Goal: Task Accomplishment & Management: Complete application form

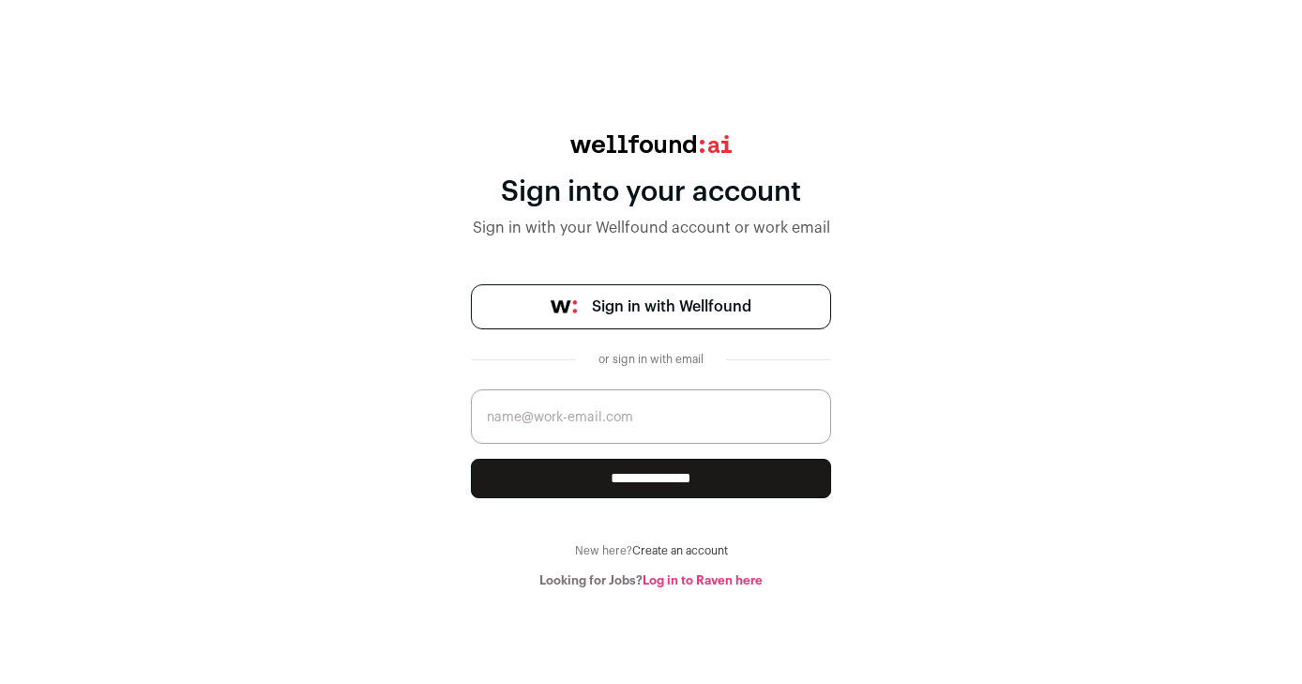
click at [572, 415] on input "email" at bounding box center [651, 416] width 360 height 54
type input "natakakabadze96@gmail.com"
click at [471, 459] on input "**********" at bounding box center [651, 478] width 360 height 39
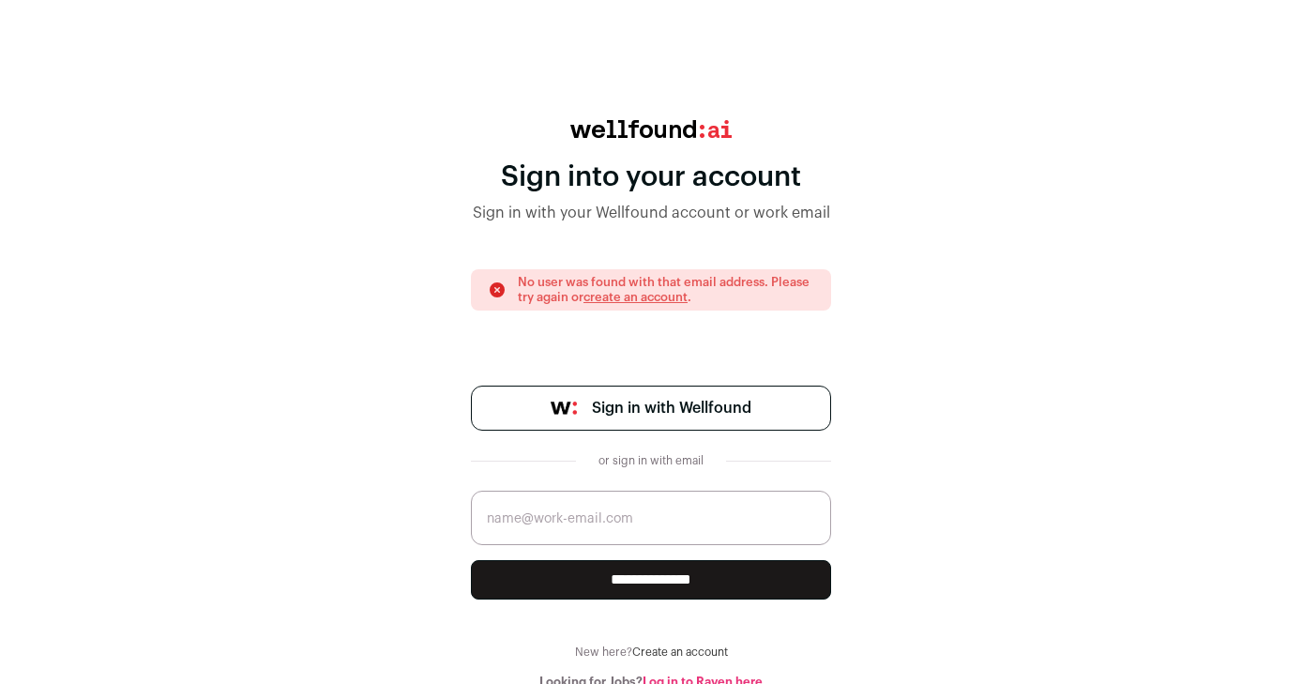
scroll to position [21, 0]
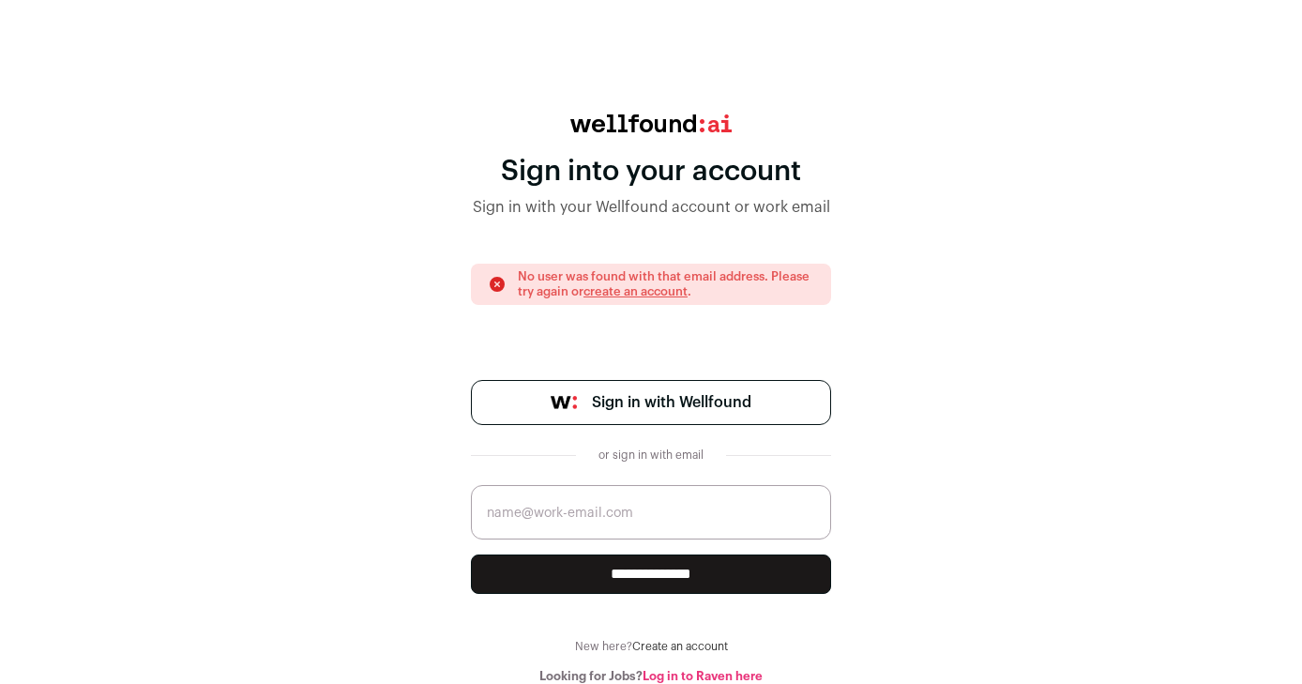
click at [678, 650] on link "Create an account" at bounding box center [680, 646] width 96 height 11
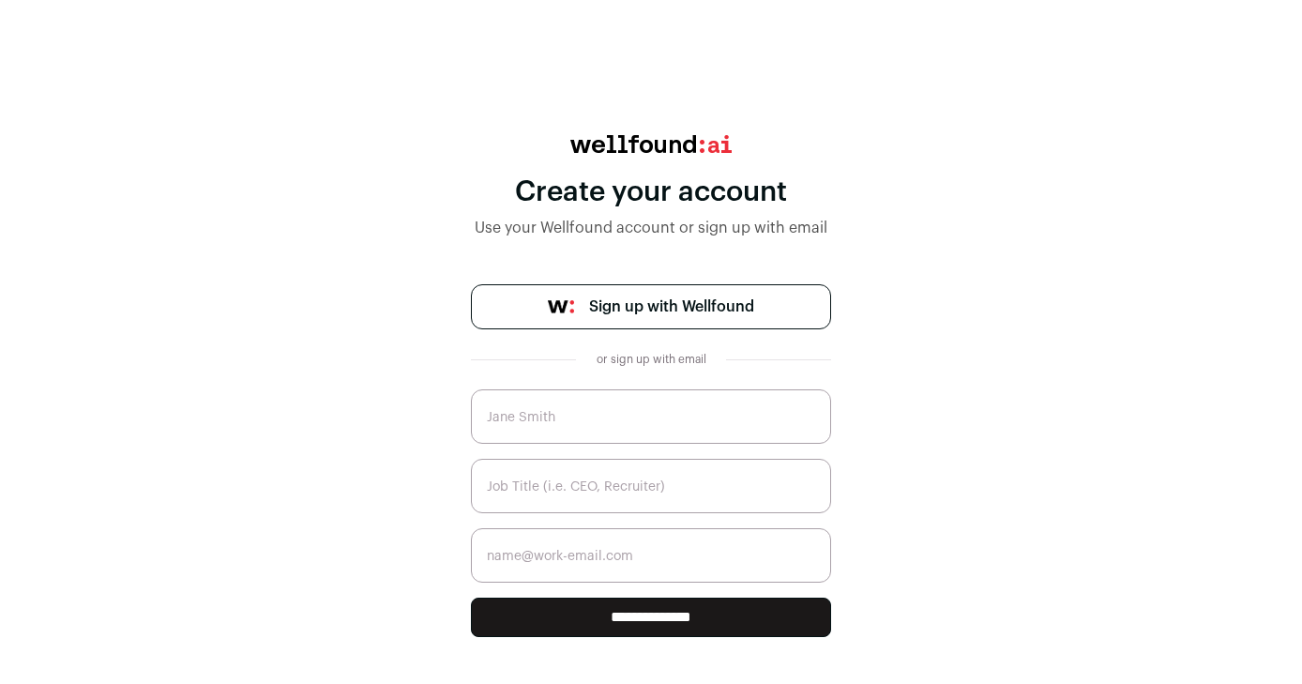
click at [622, 411] on input "text" at bounding box center [651, 416] width 360 height 54
type input "Nata"
type input "K"
drag, startPoint x: 680, startPoint y: 399, endPoint x: 687, endPoint y: 383, distance: 17.2
click at [680, 399] on input "Nata" at bounding box center [651, 416] width 360 height 54
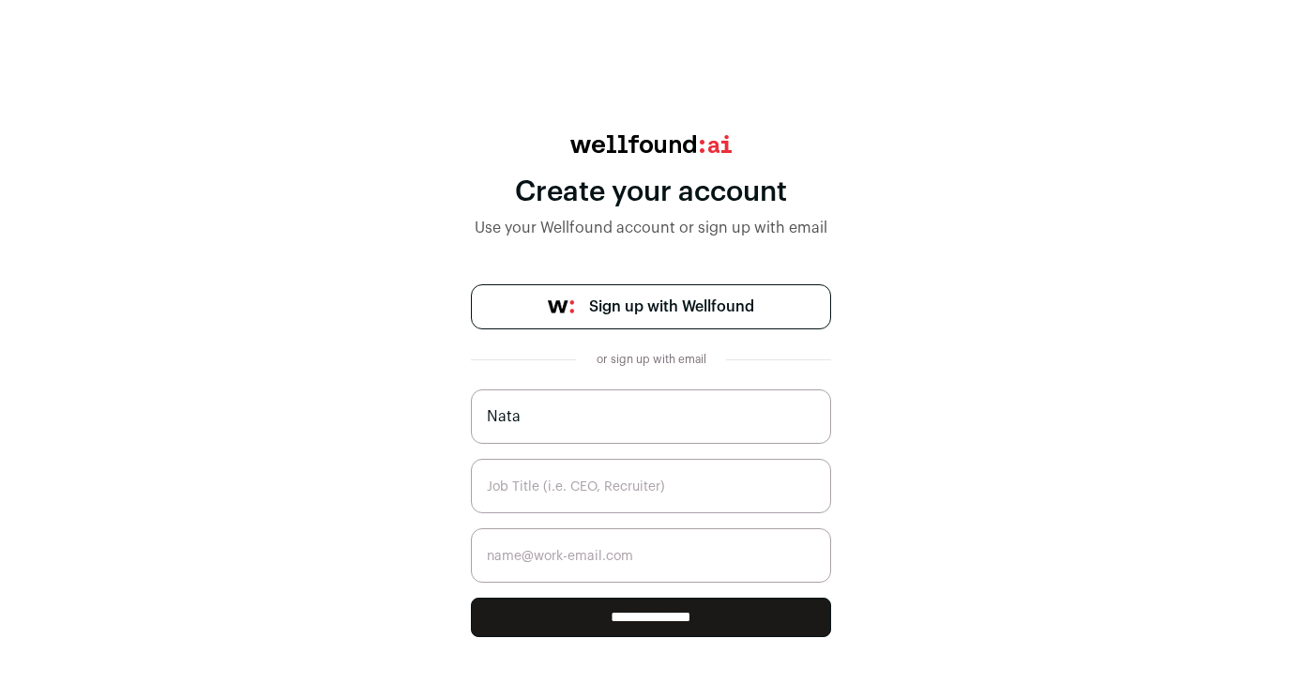
click at [658, 401] on input "Nata" at bounding box center [651, 416] width 360 height 54
click at [652, 401] on input "Nata" at bounding box center [651, 416] width 360 height 54
click at [577, 410] on input "Nata" at bounding box center [651, 416] width 360 height 54
type input "Nata Kakabadze"
click at [527, 489] on input "text" at bounding box center [651, 486] width 360 height 54
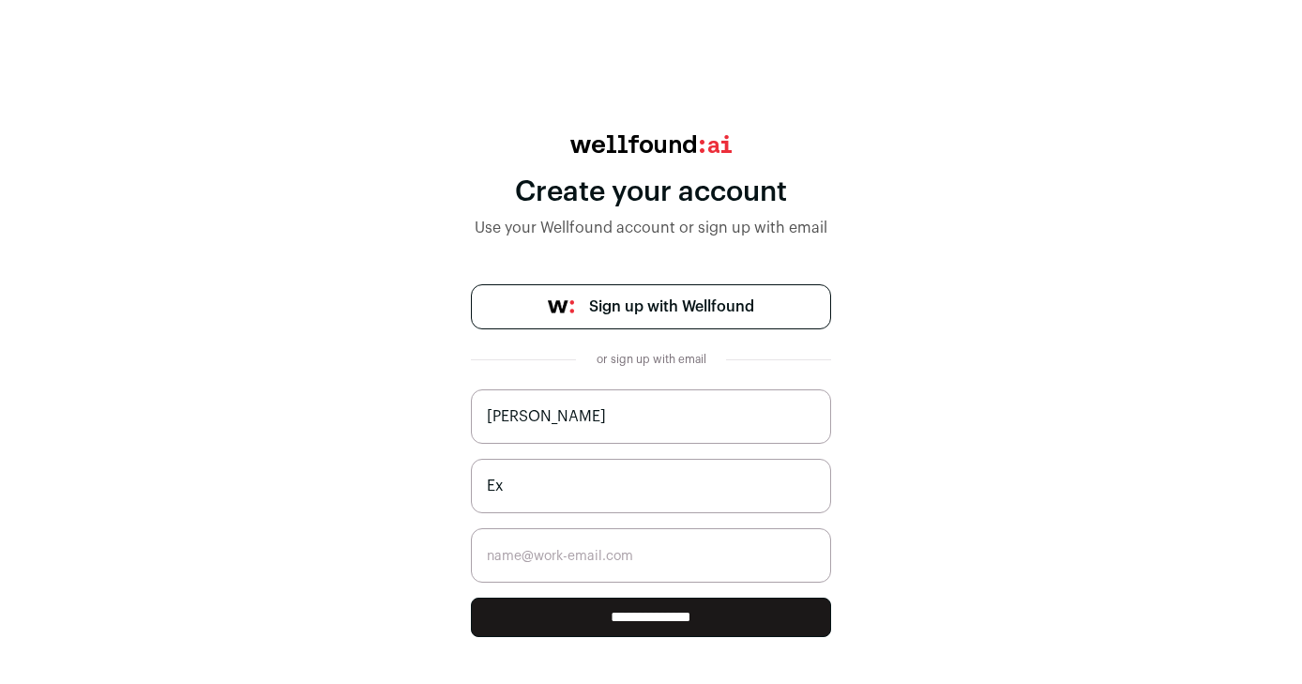
type input "E"
click at [549, 566] on input "email" at bounding box center [651, 555] width 360 height 54
type input "natakakabadze96@gmail.com"
click at [616, 512] on input "text" at bounding box center [651, 486] width 360 height 54
type input "Assistant"
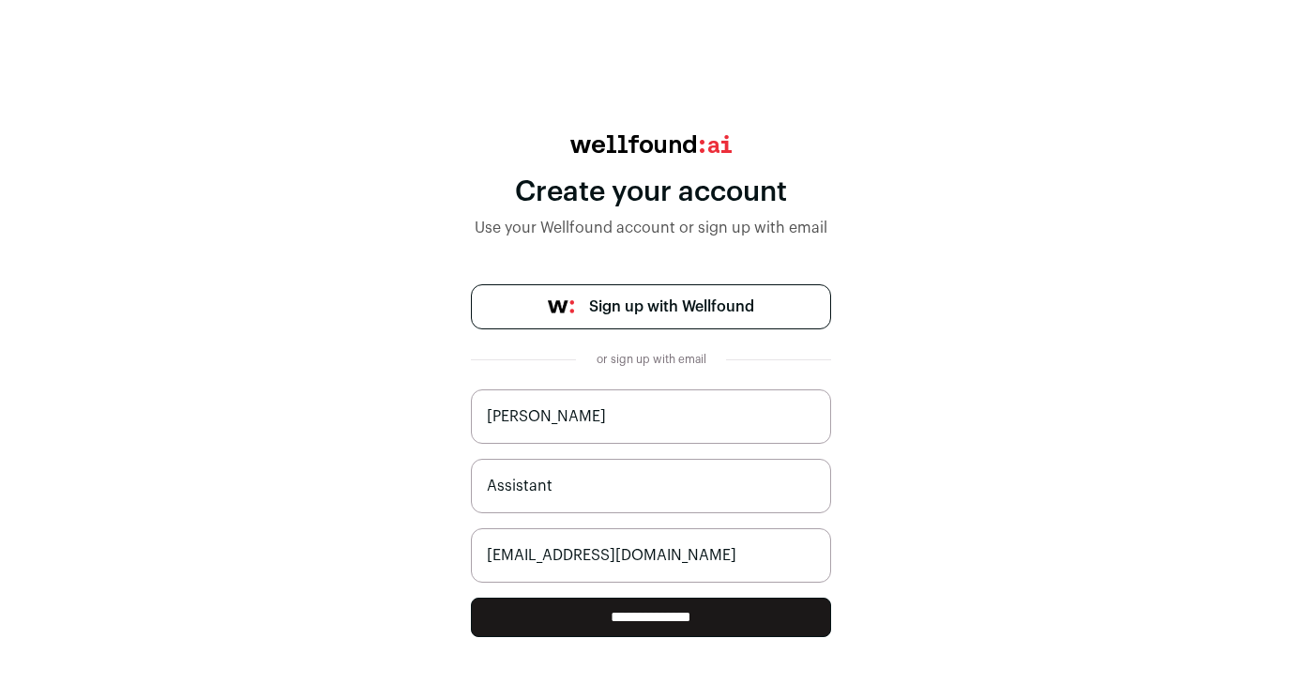
click at [698, 647] on div "**********" at bounding box center [651, 416] width 360 height 562
click at [698, 636] on input "**********" at bounding box center [651, 617] width 360 height 39
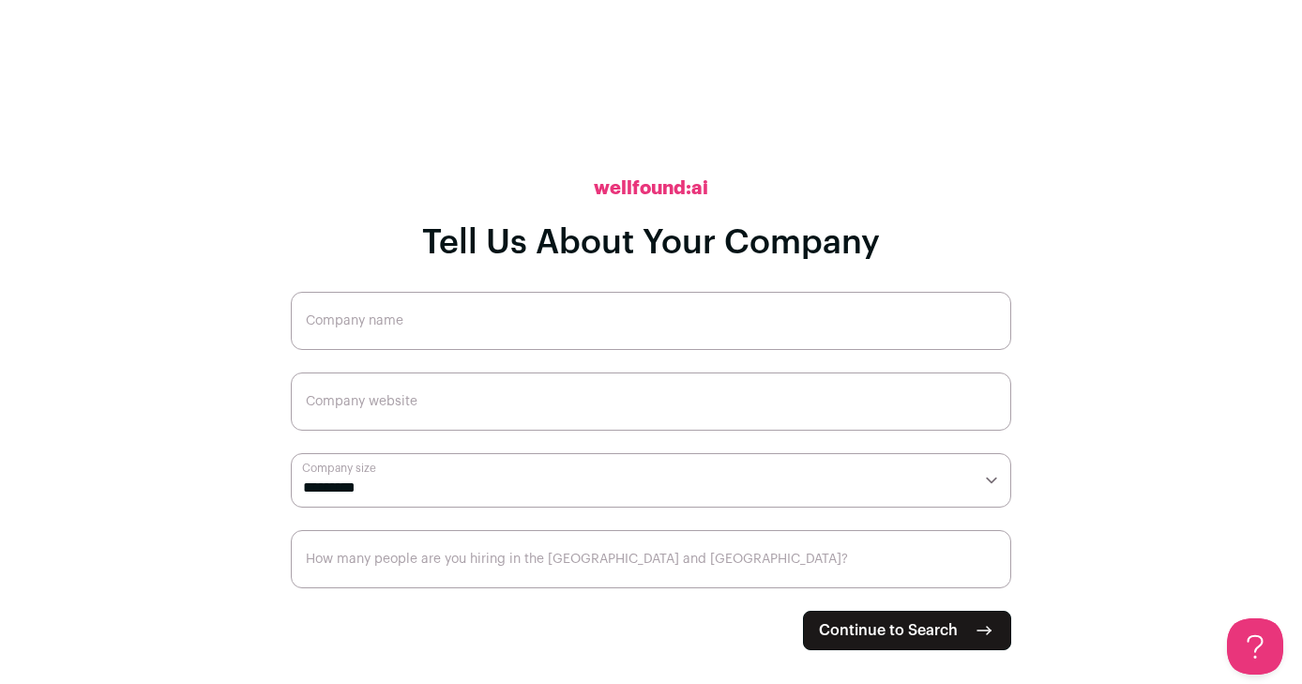
click at [512, 309] on input "Company name" at bounding box center [651, 321] width 720 height 58
click at [507, 368] on form "**********" at bounding box center [651, 471] width 720 height 358
click at [488, 404] on input "Company website" at bounding box center [651, 401] width 720 height 58
click at [449, 473] on select "**********" at bounding box center [651, 480] width 720 height 54
